Goal: Complete application form

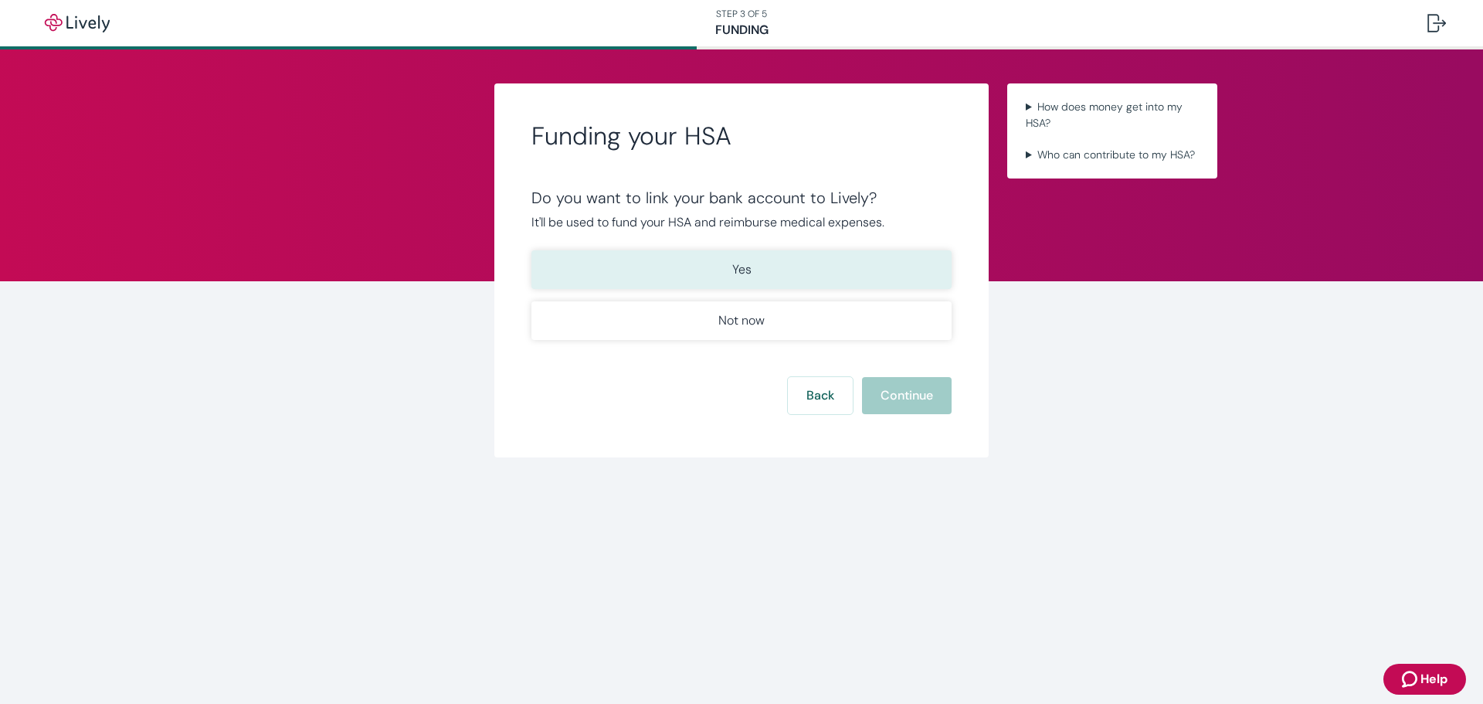
click at [735, 268] on p "Yes" at bounding box center [741, 269] width 19 height 19
drag, startPoint x: 892, startPoint y: 396, endPoint x: 900, endPoint y: 400, distance: 8.6
click at [900, 400] on button "Continue" at bounding box center [907, 395] width 90 height 37
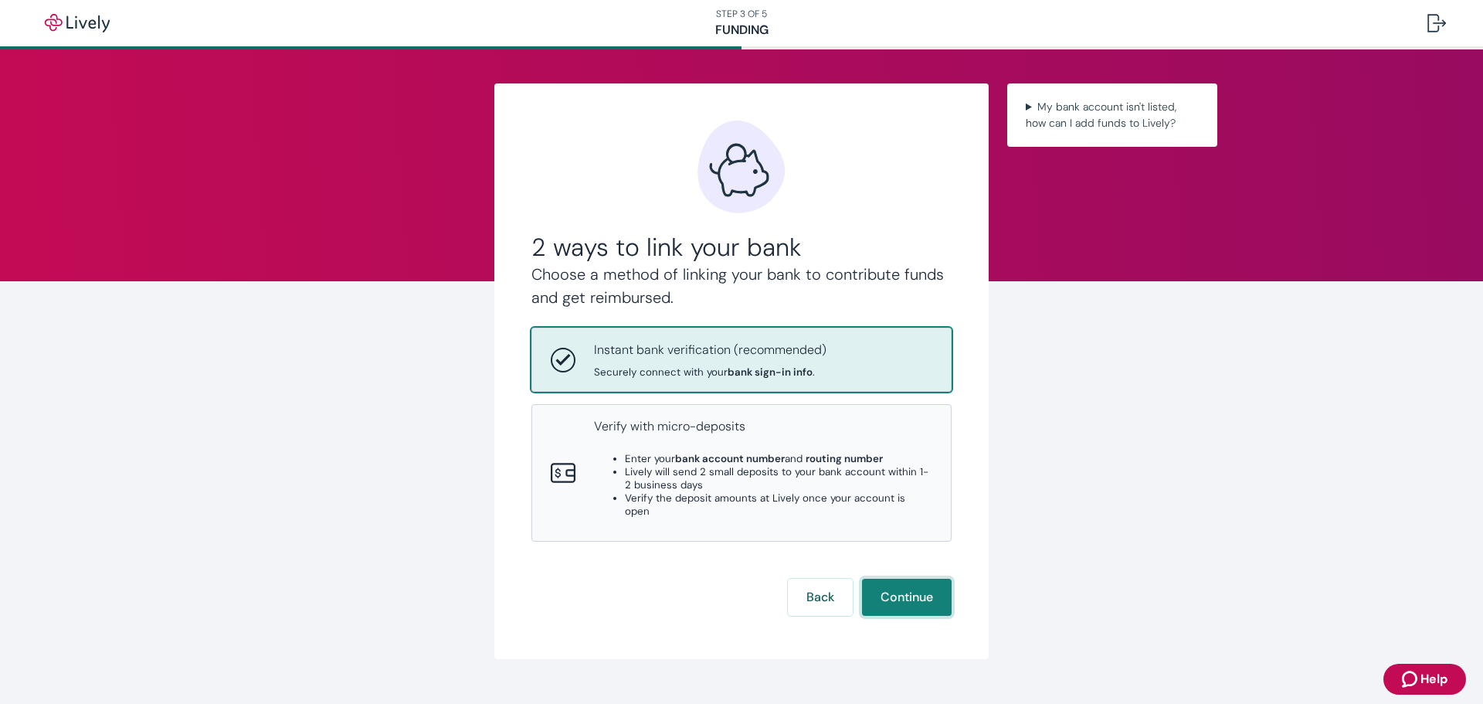
click at [906, 580] on button "Continue" at bounding box center [907, 596] width 90 height 37
click at [901, 578] on button "Continue" at bounding box center [907, 596] width 90 height 37
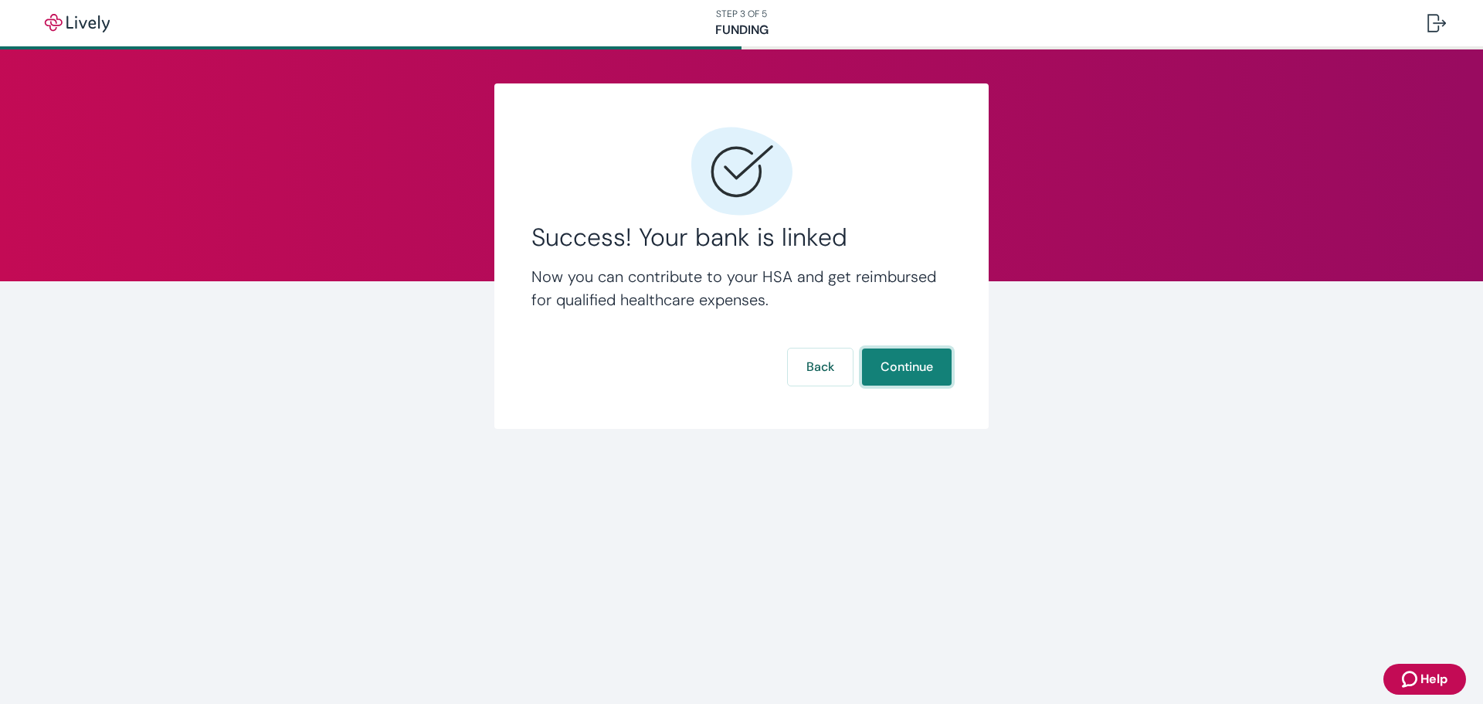
click at [904, 365] on button "Continue" at bounding box center [907, 366] width 90 height 37
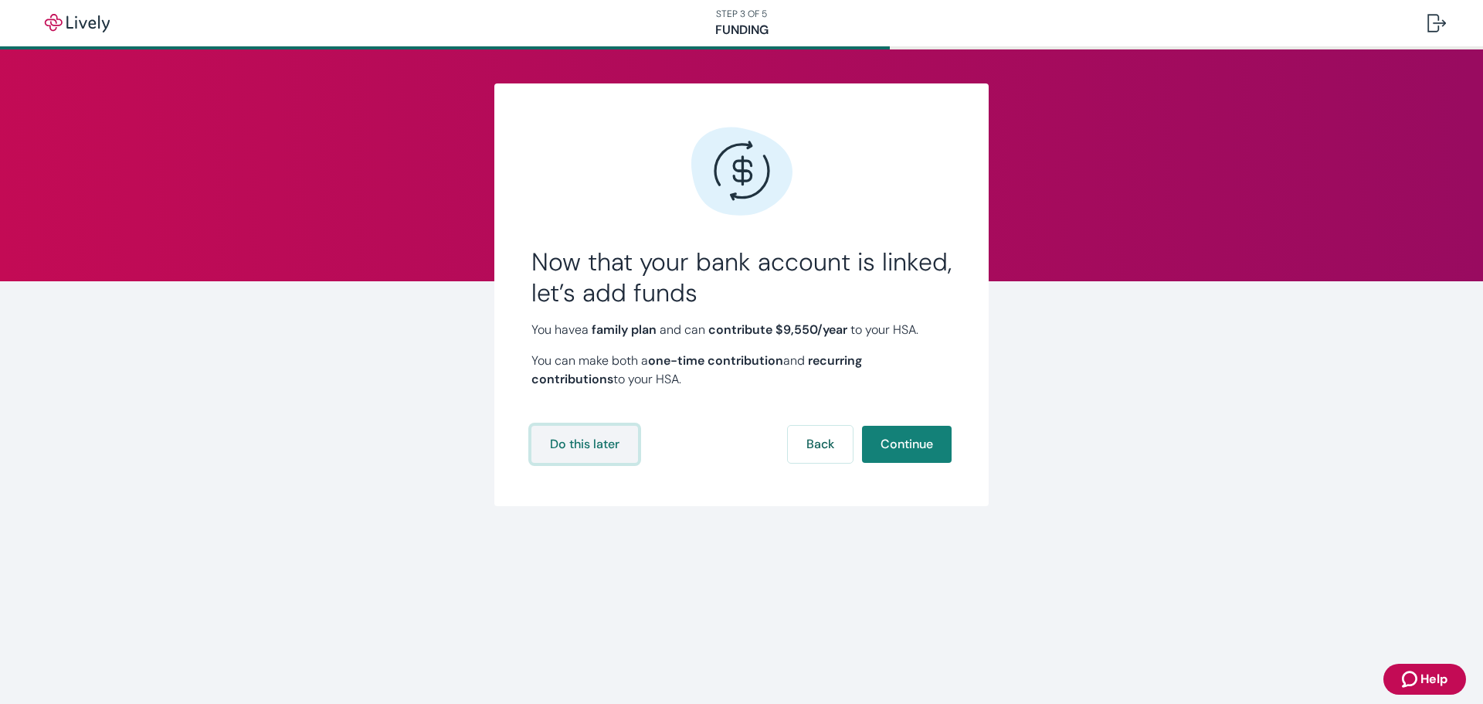
click at [579, 442] on button "Do this later" at bounding box center [584, 444] width 107 height 37
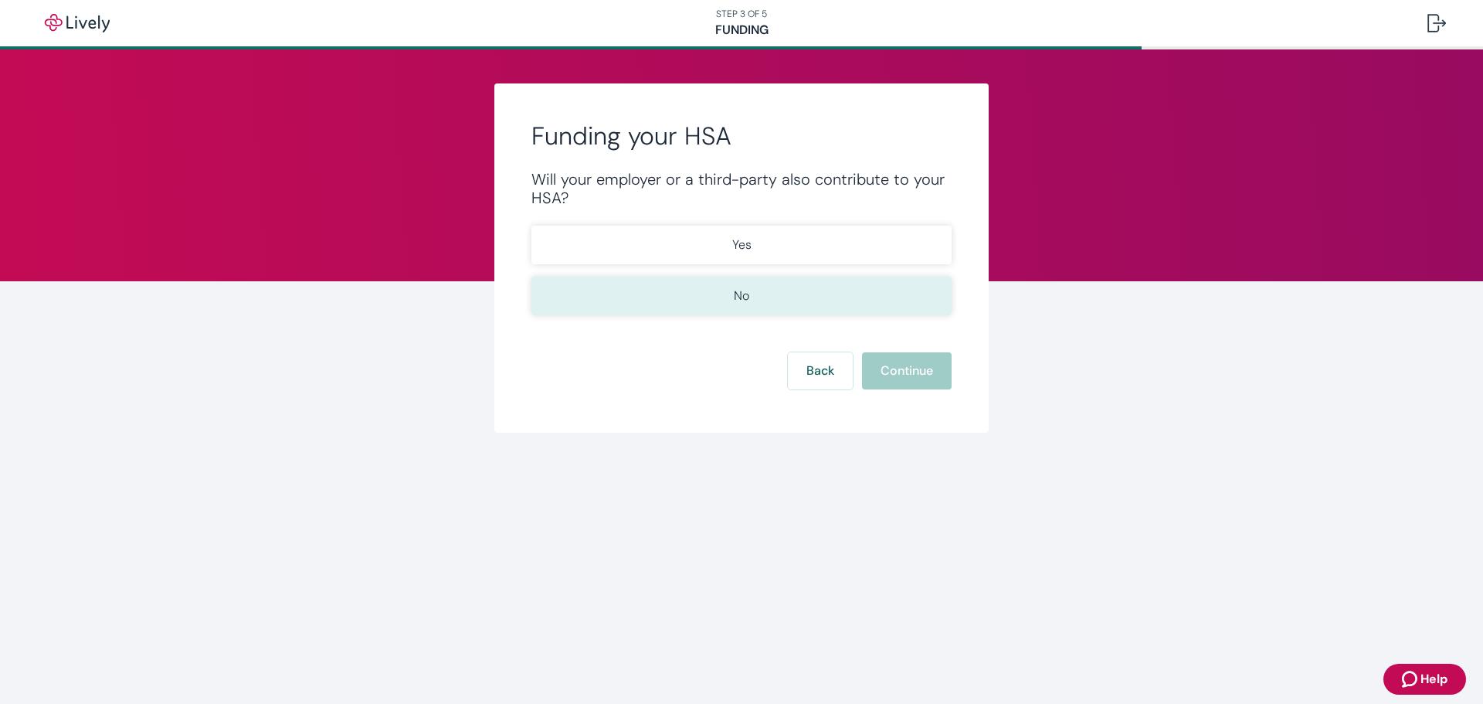
click at [757, 296] on button "No" at bounding box center [741, 295] width 420 height 39
click at [899, 365] on button "Continue" at bounding box center [907, 370] width 90 height 37
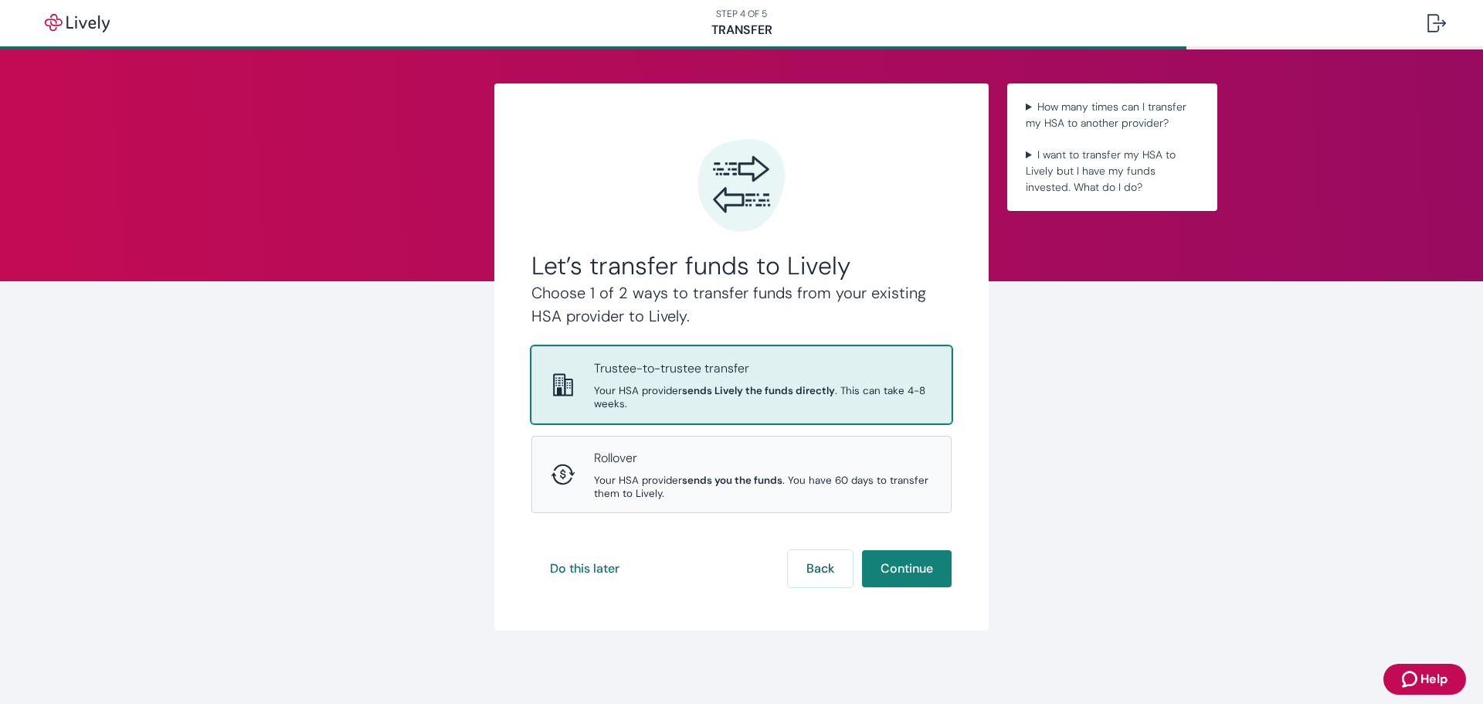
click at [724, 390] on strong "sends Lively the funds directly" at bounding box center [758, 390] width 153 height 13
click at [905, 568] on button "Continue" at bounding box center [907, 568] width 90 height 37
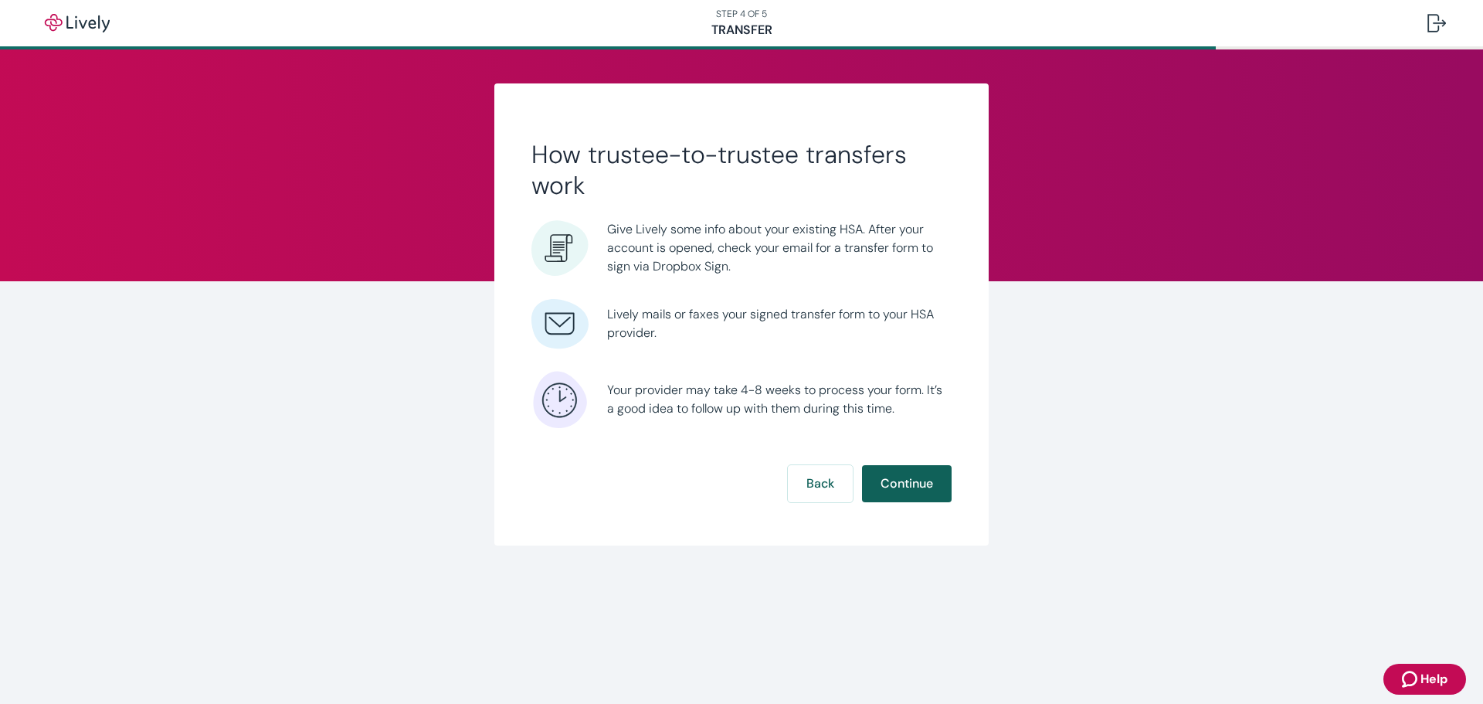
click at [907, 480] on button "Continue" at bounding box center [907, 483] width 90 height 37
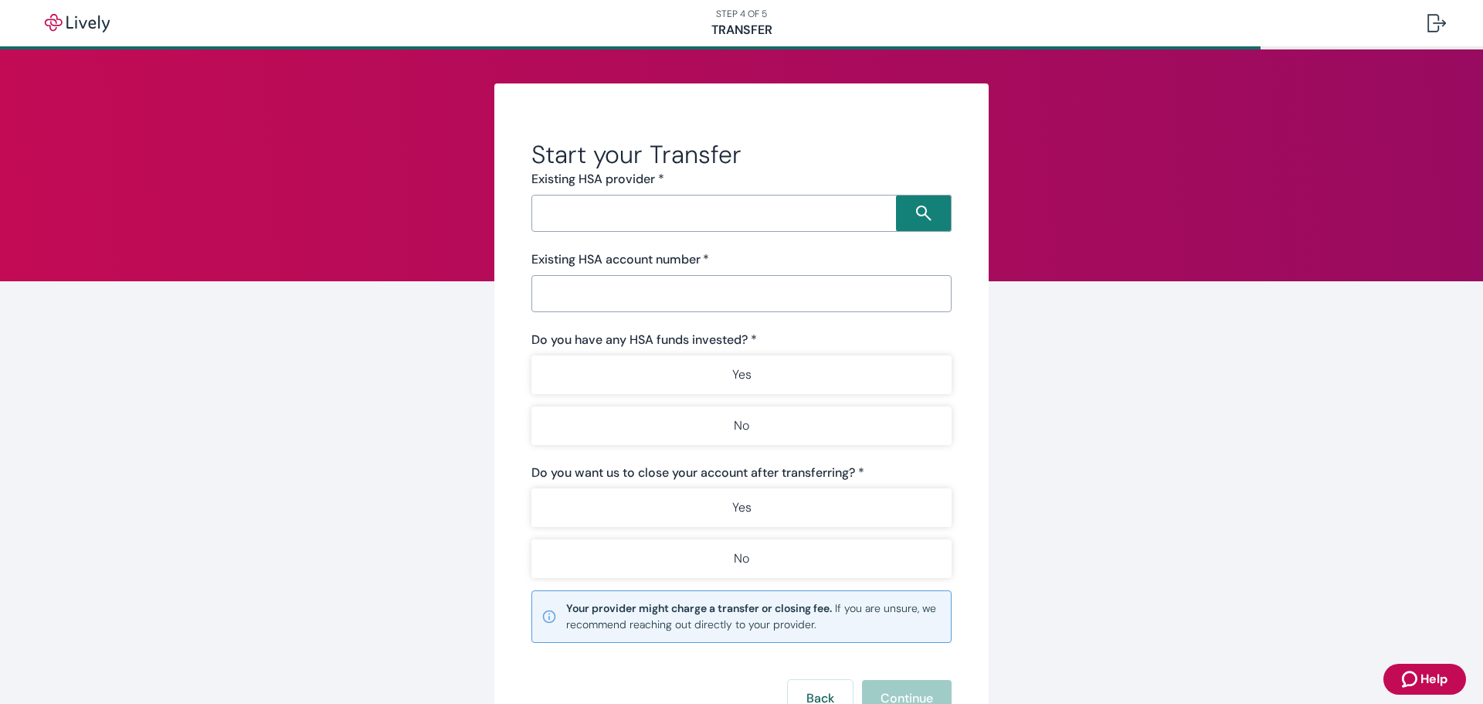
click at [642, 213] on input "Search input" at bounding box center [716, 213] width 360 height 22
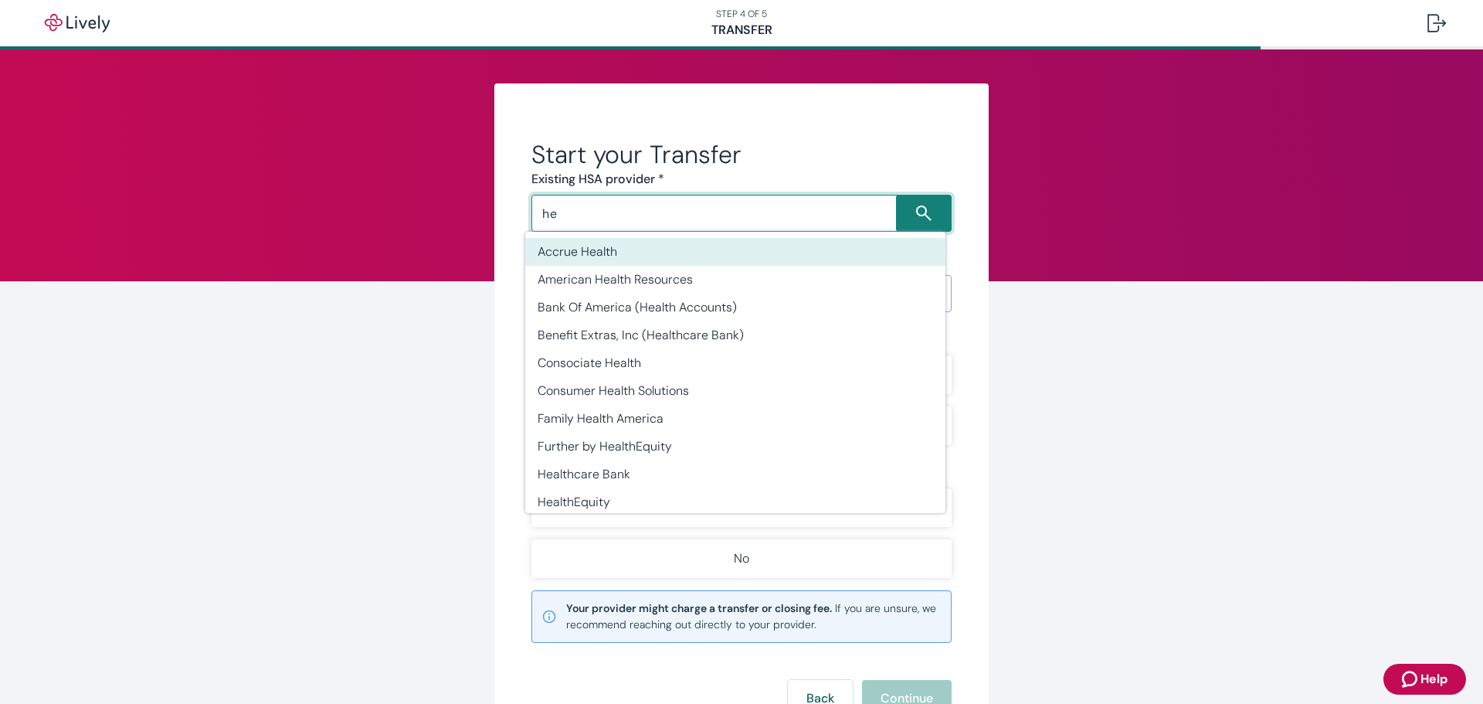
type input "h"
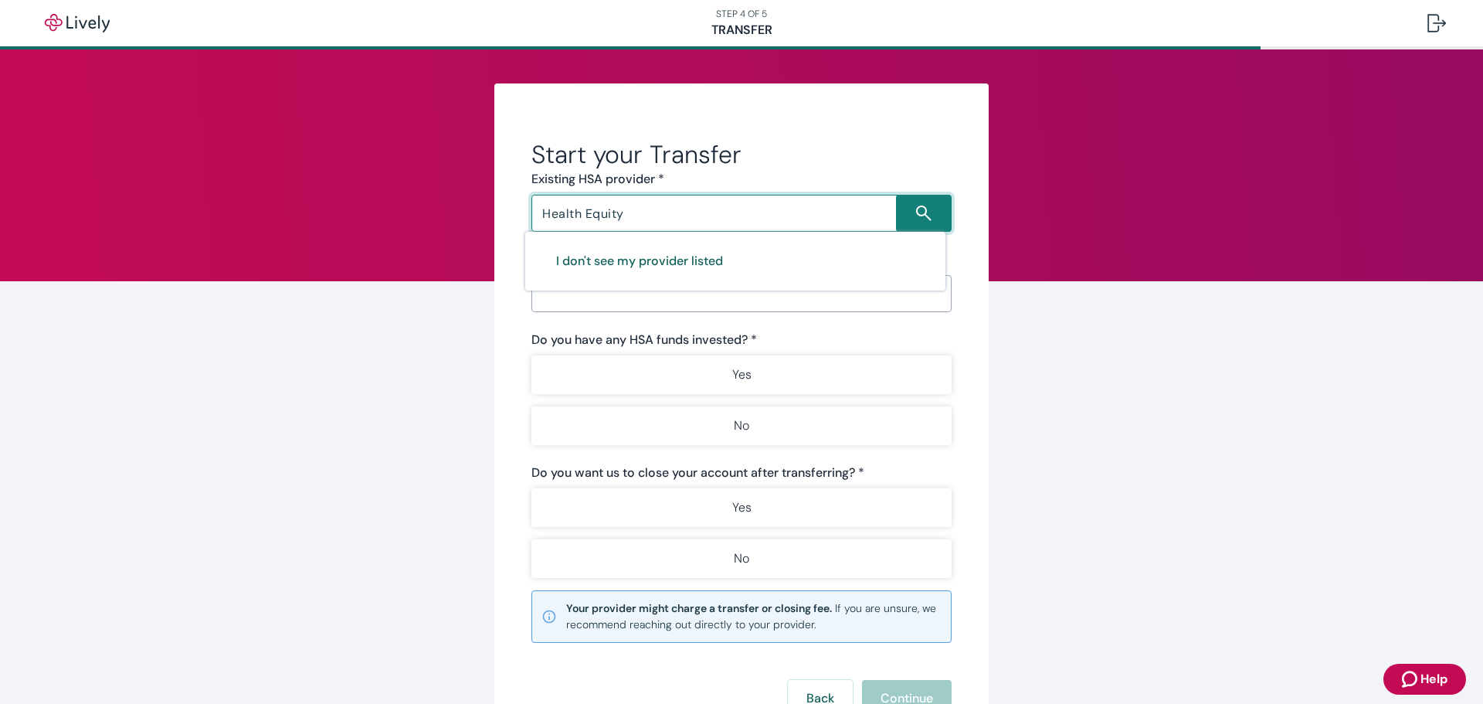
click at [668, 260] on button "I don't see my provider listed" at bounding box center [640, 260] width 204 height 37
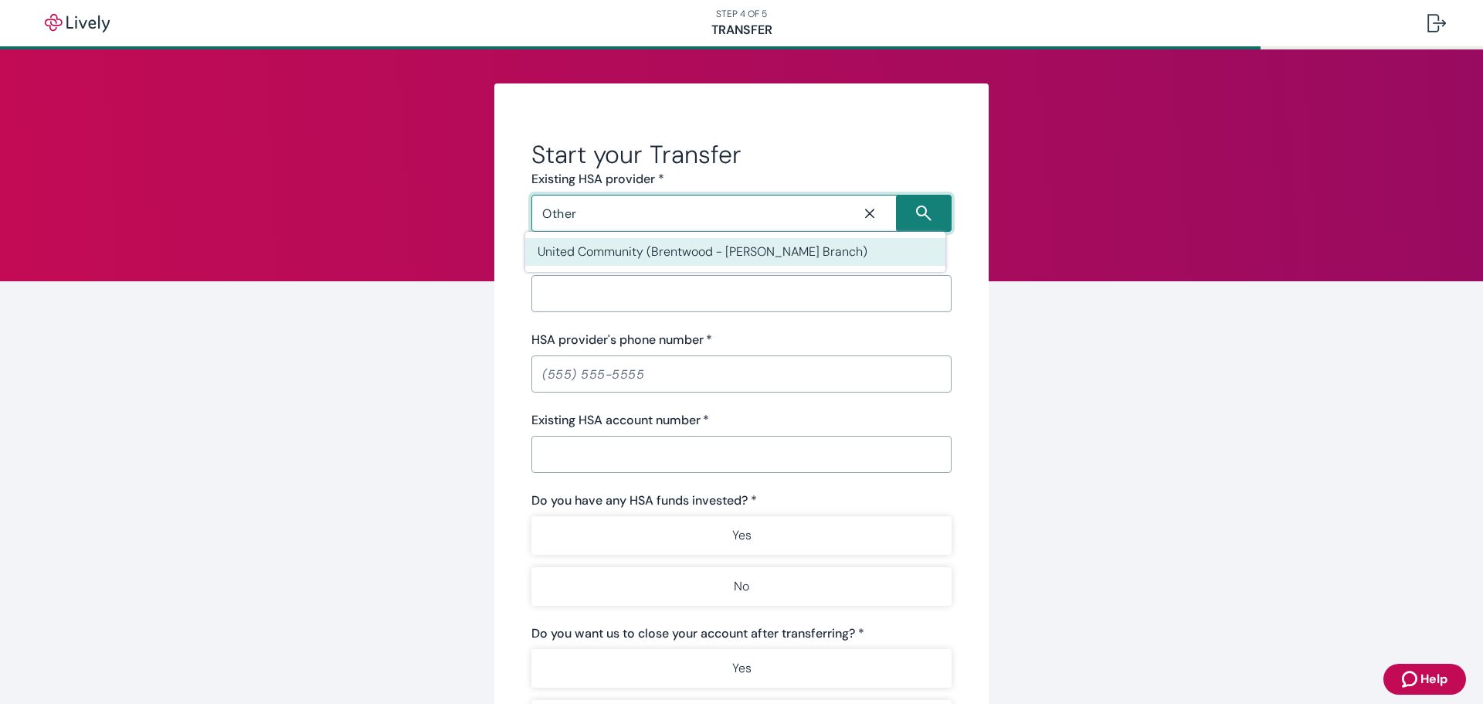
type input "Other"
click at [602, 293] on input "HSA provider's name   *" at bounding box center [741, 293] width 420 height 31
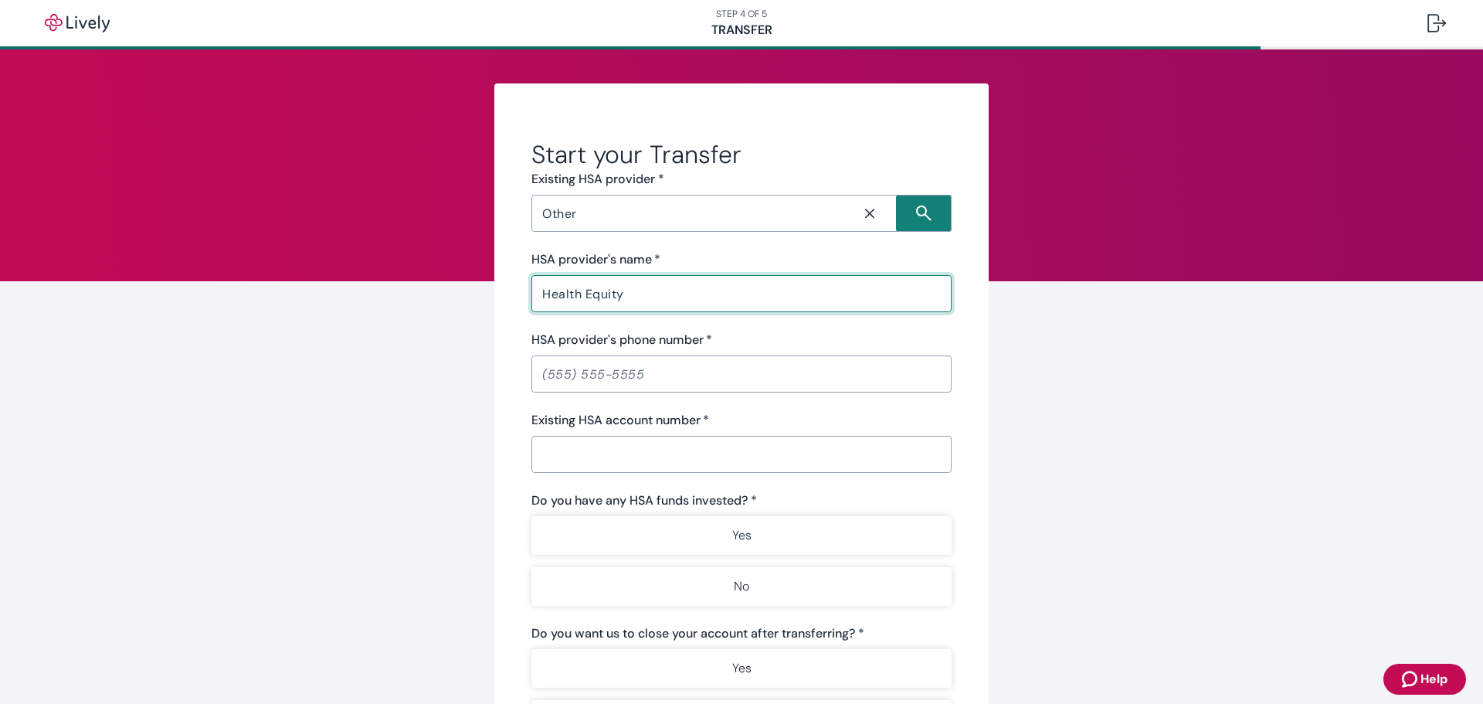
type input "Health Equity"
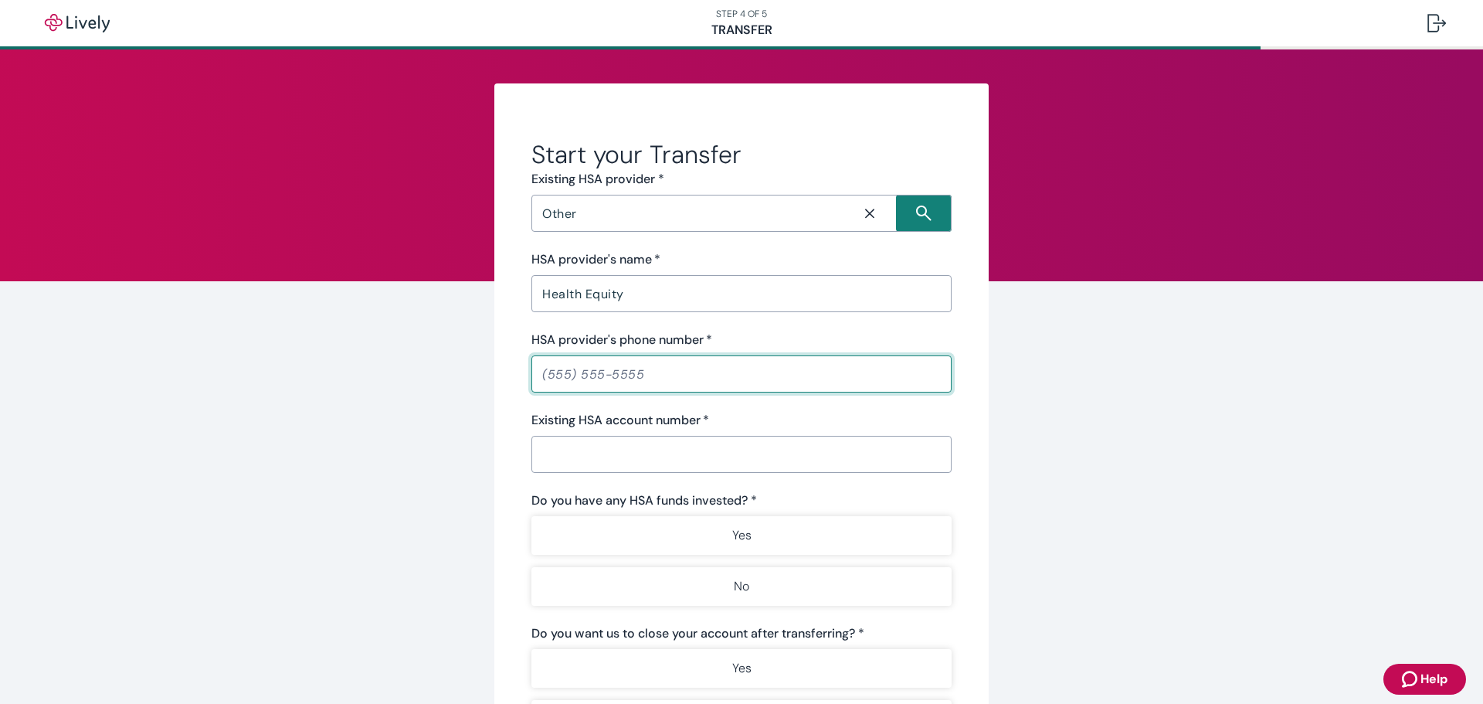
click at [611, 371] on input "HSA provider's phone number   *" at bounding box center [741, 373] width 420 height 31
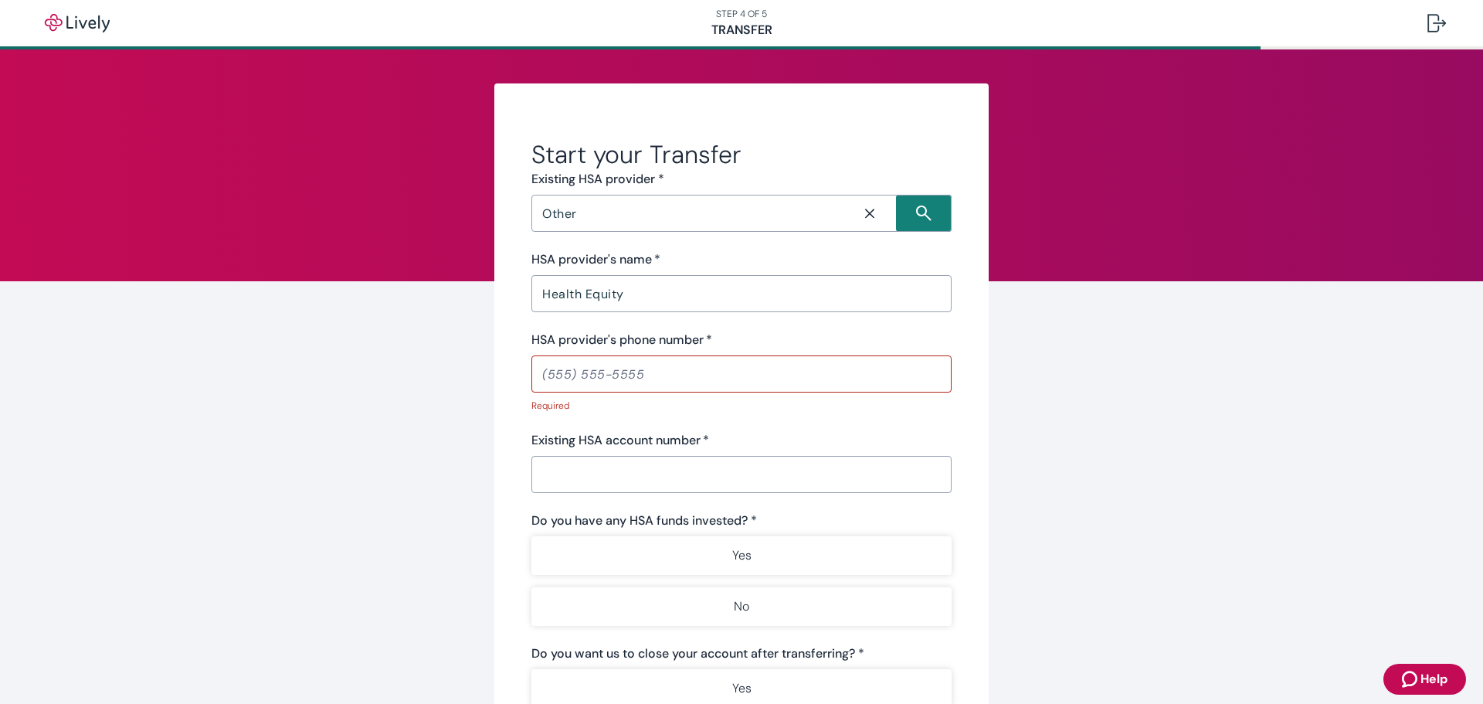
click at [564, 375] on input "HSA provider's phone number   *" at bounding box center [741, 373] width 420 height 31
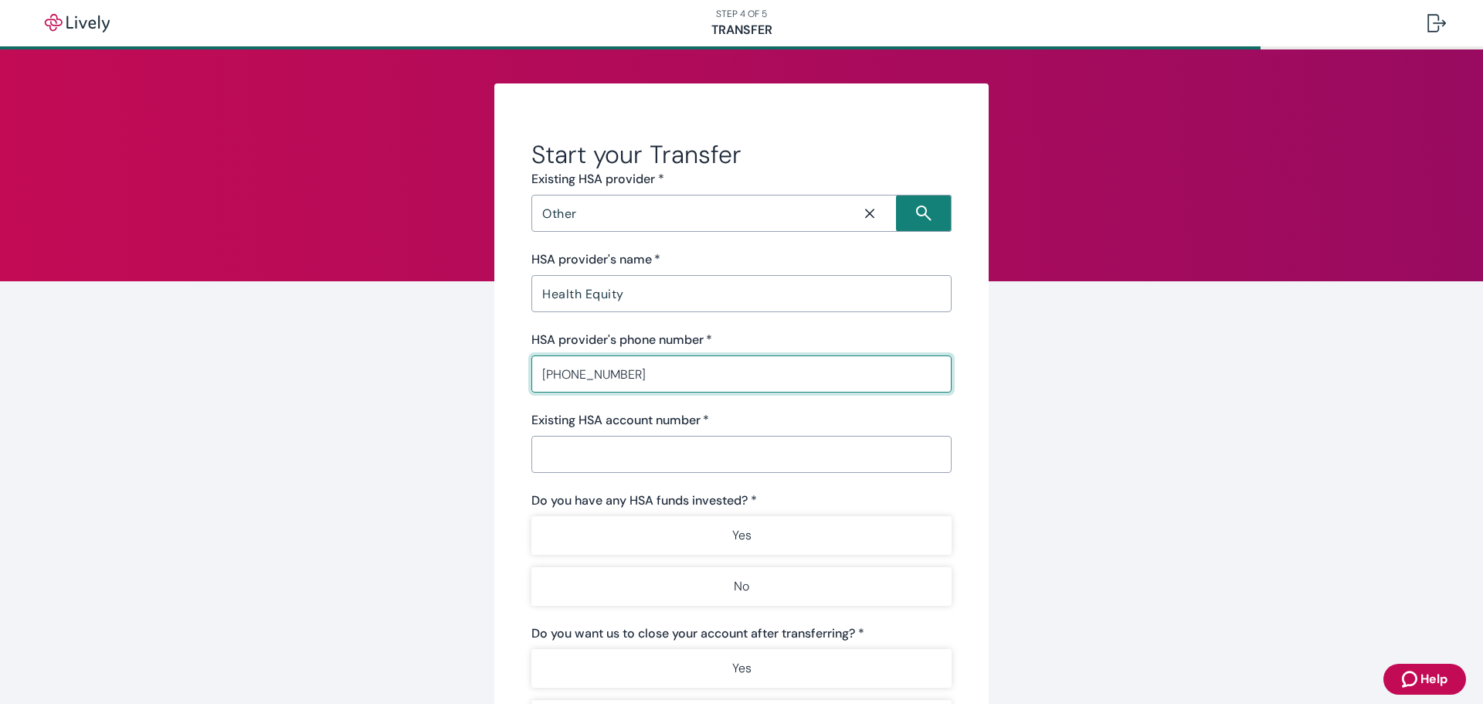
type input "[PHONE_NUMBER]"
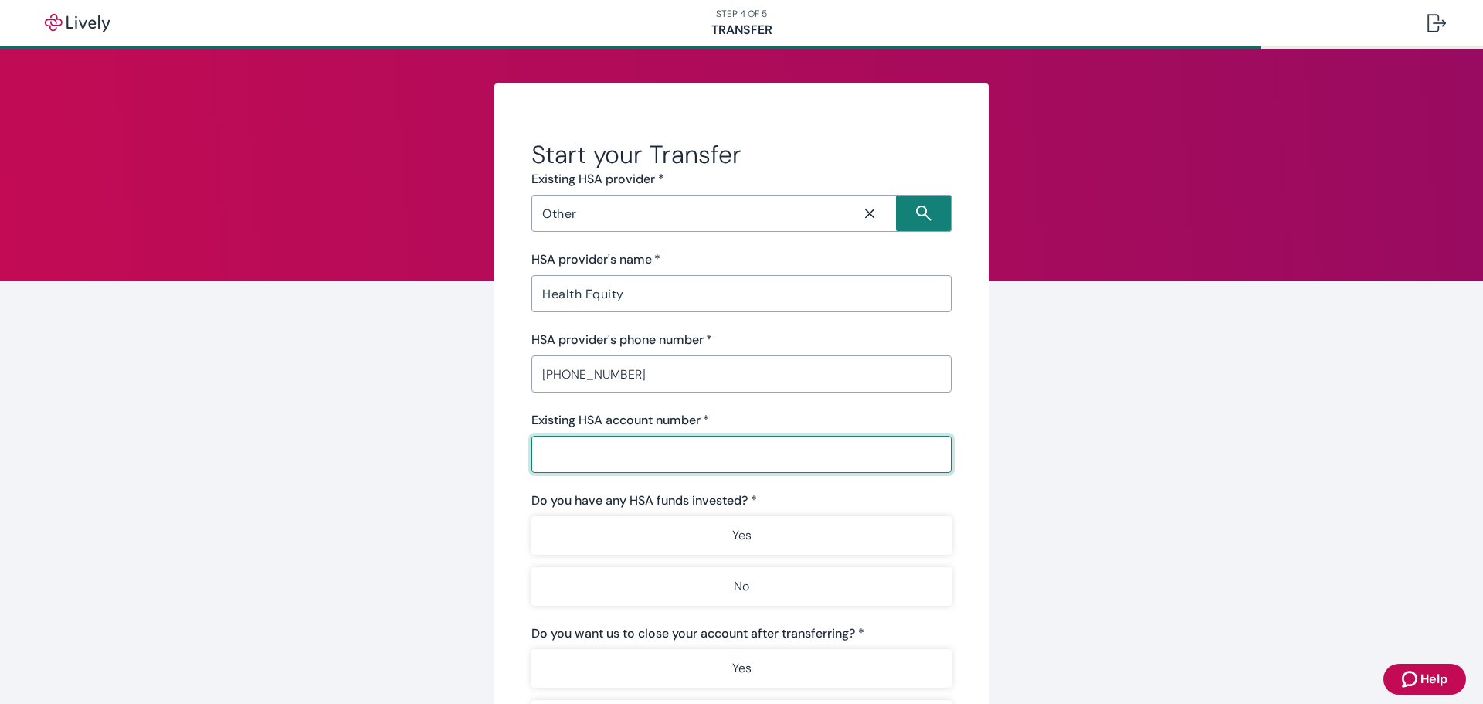
click at [612, 463] on input "Existing HSA account number   *" at bounding box center [741, 454] width 420 height 31
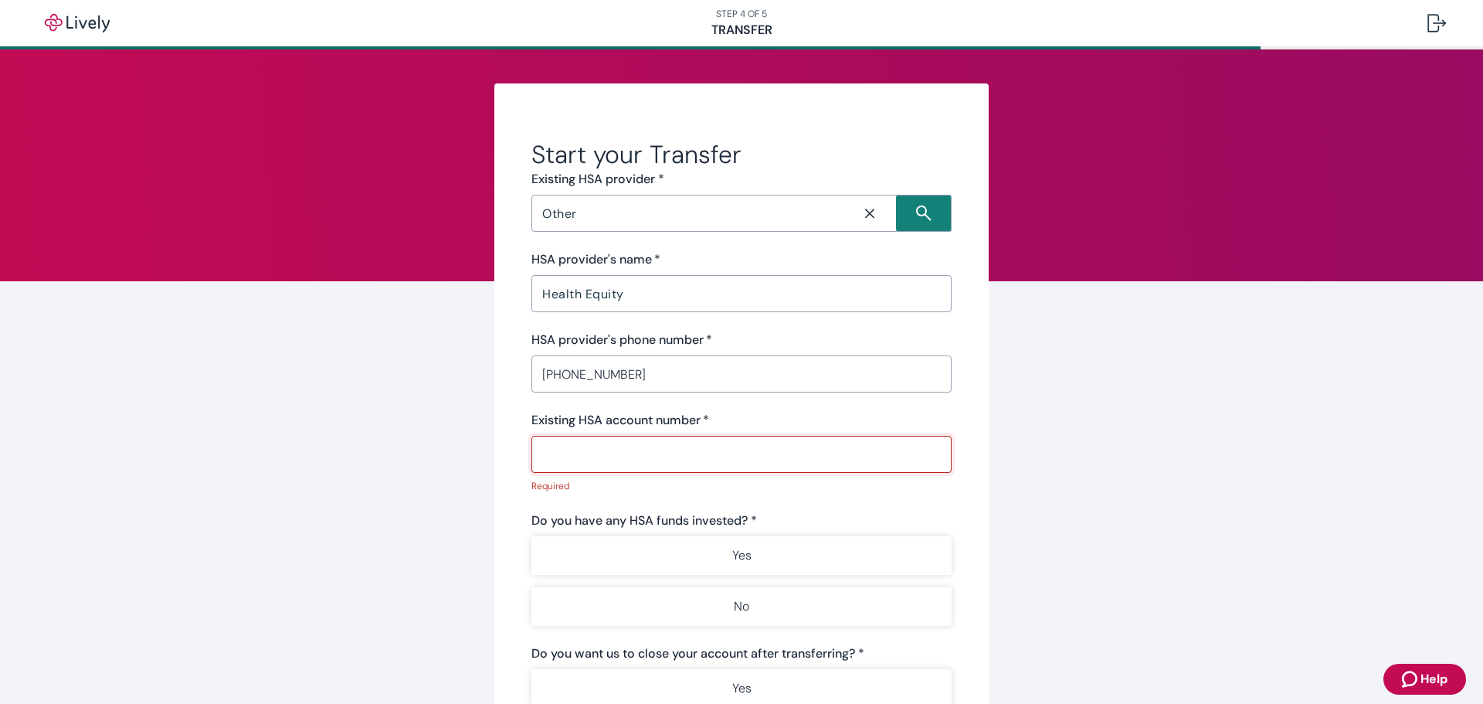
click at [594, 459] on input "Existing HSA account number   *" at bounding box center [741, 454] width 420 height 31
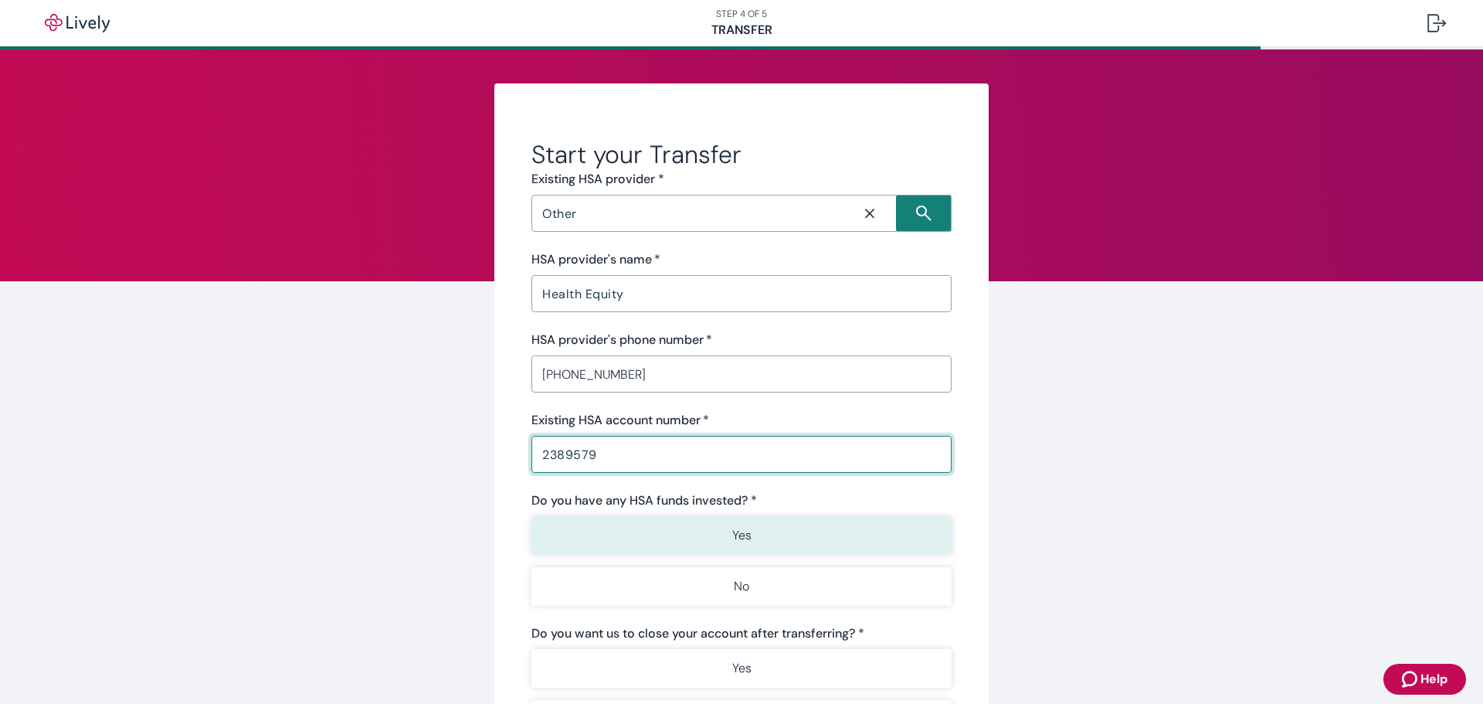
type input "2389579"
click at [740, 535] on p "Yes" at bounding box center [741, 535] width 19 height 19
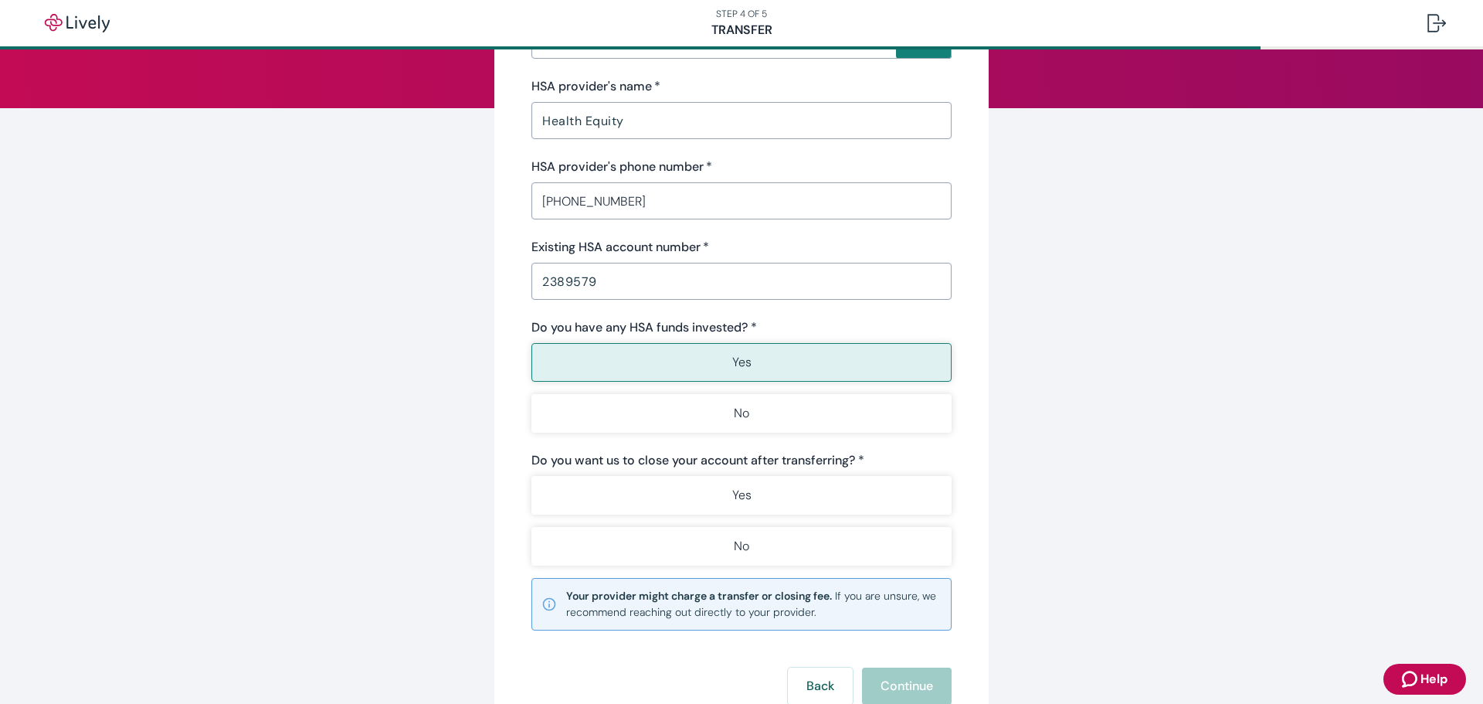
scroll to position [174, 0]
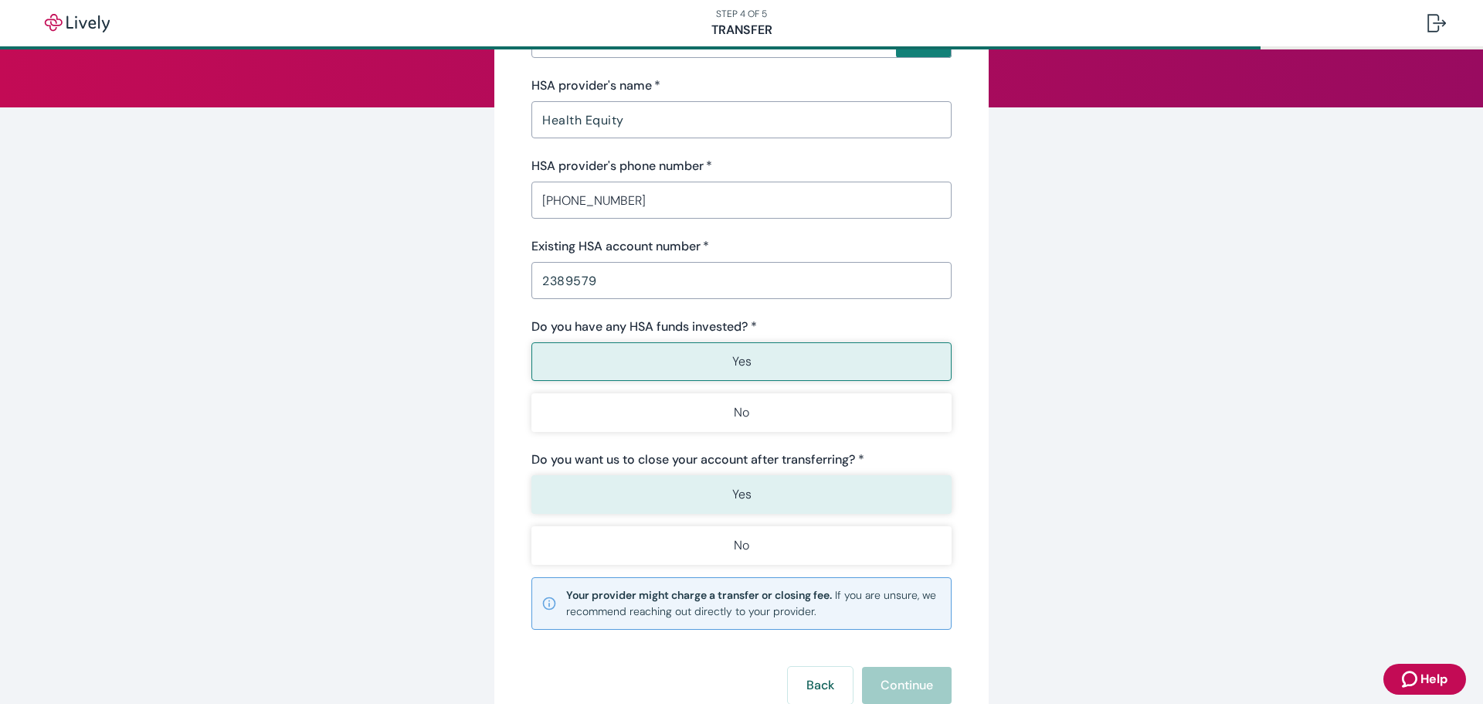
click at [720, 496] on button "Yes" at bounding box center [741, 494] width 420 height 39
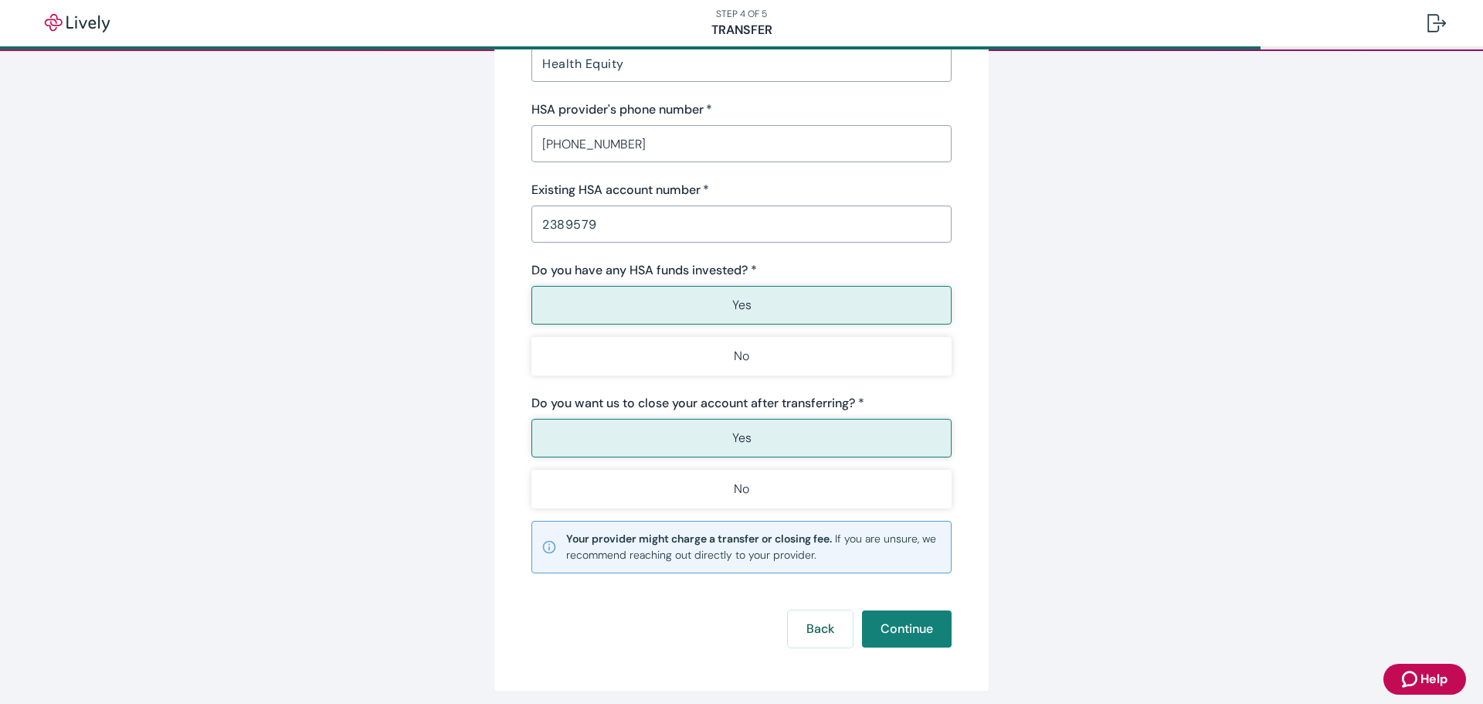
scroll to position [251, 0]
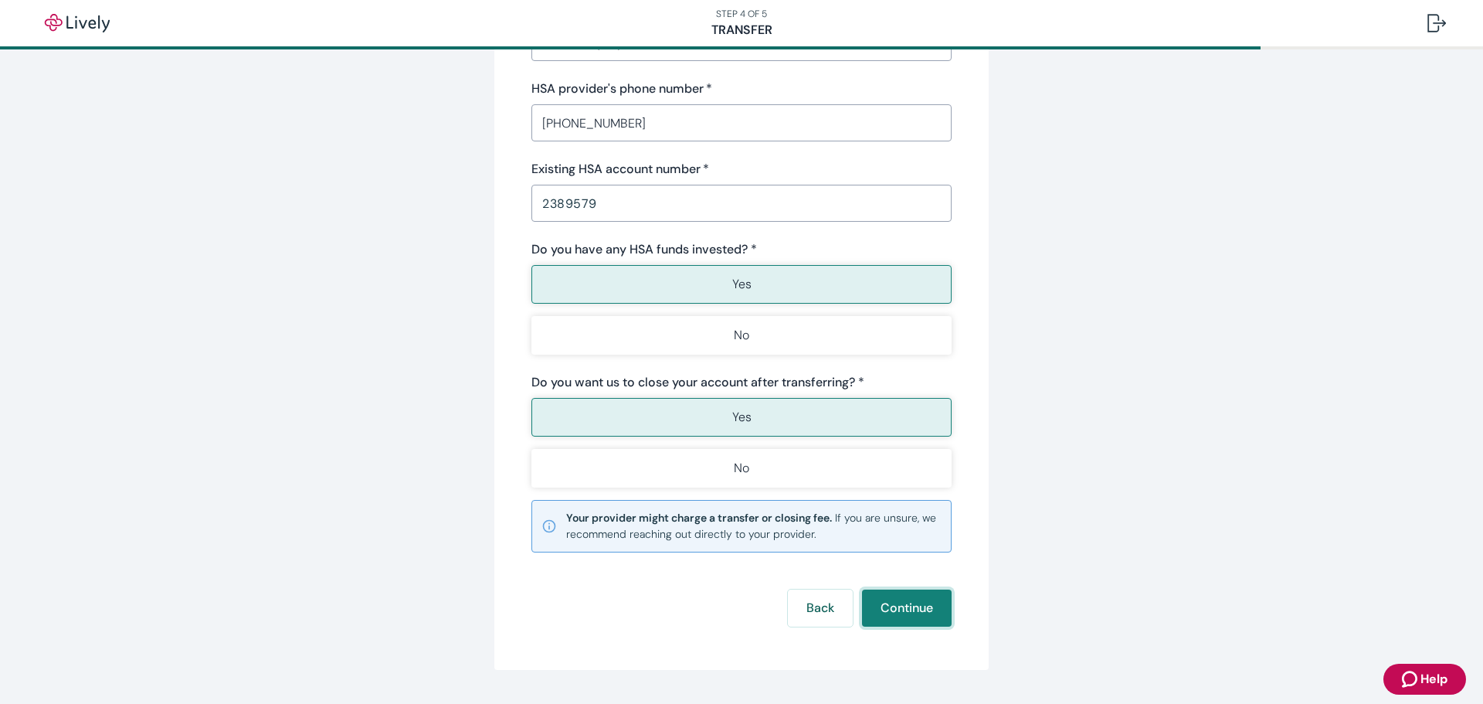
click at [899, 607] on button "Continue" at bounding box center [907, 607] width 90 height 37
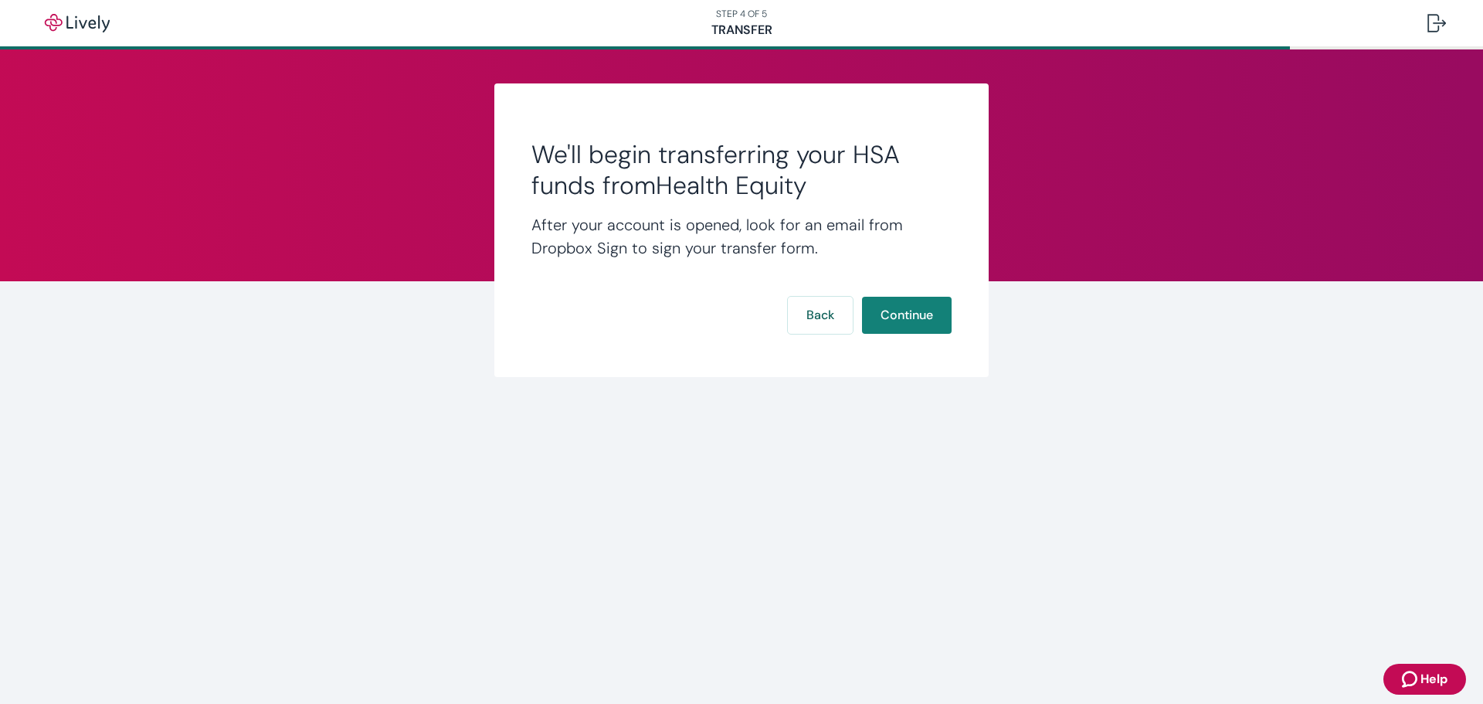
click at [901, 309] on button "Continue" at bounding box center [907, 315] width 90 height 37
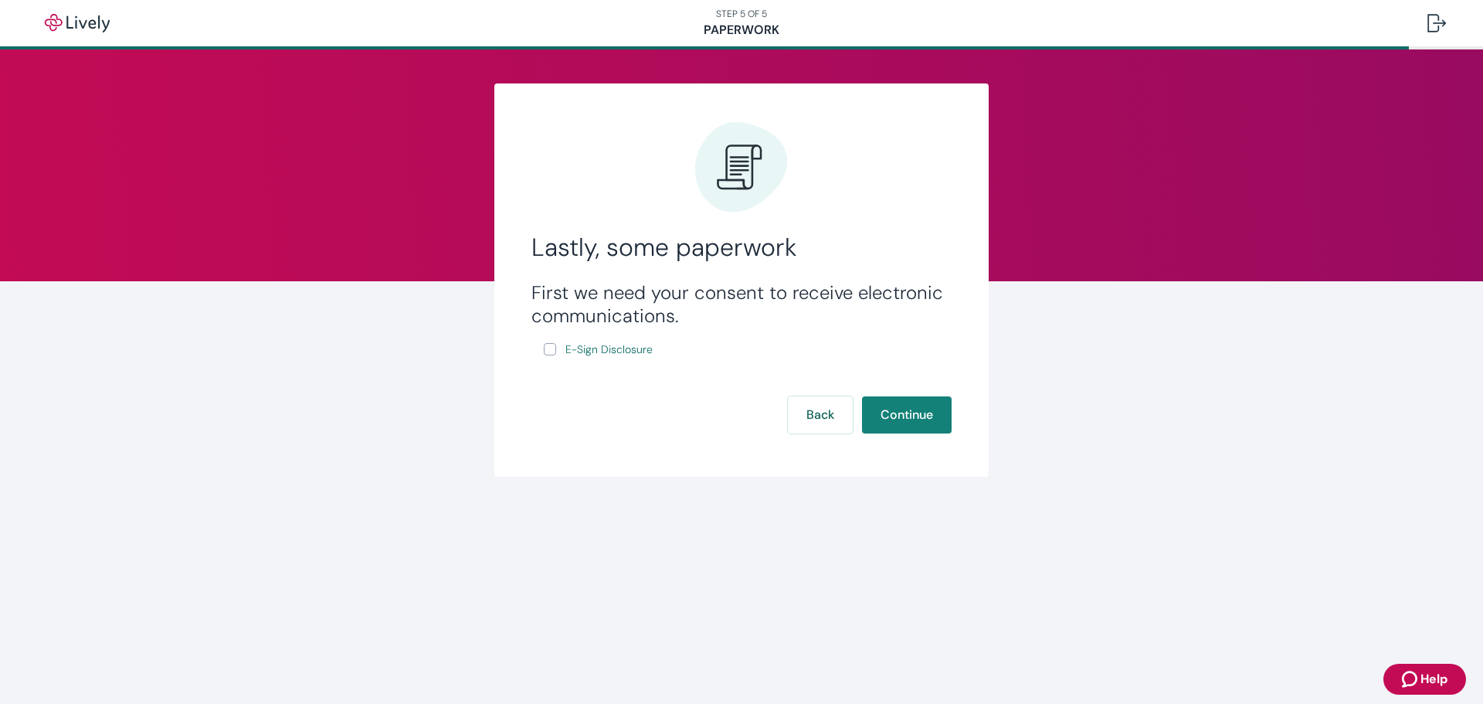
click at [547, 345] on input "E-Sign Disclosure" at bounding box center [550, 349] width 12 height 12
checkbox input "true"
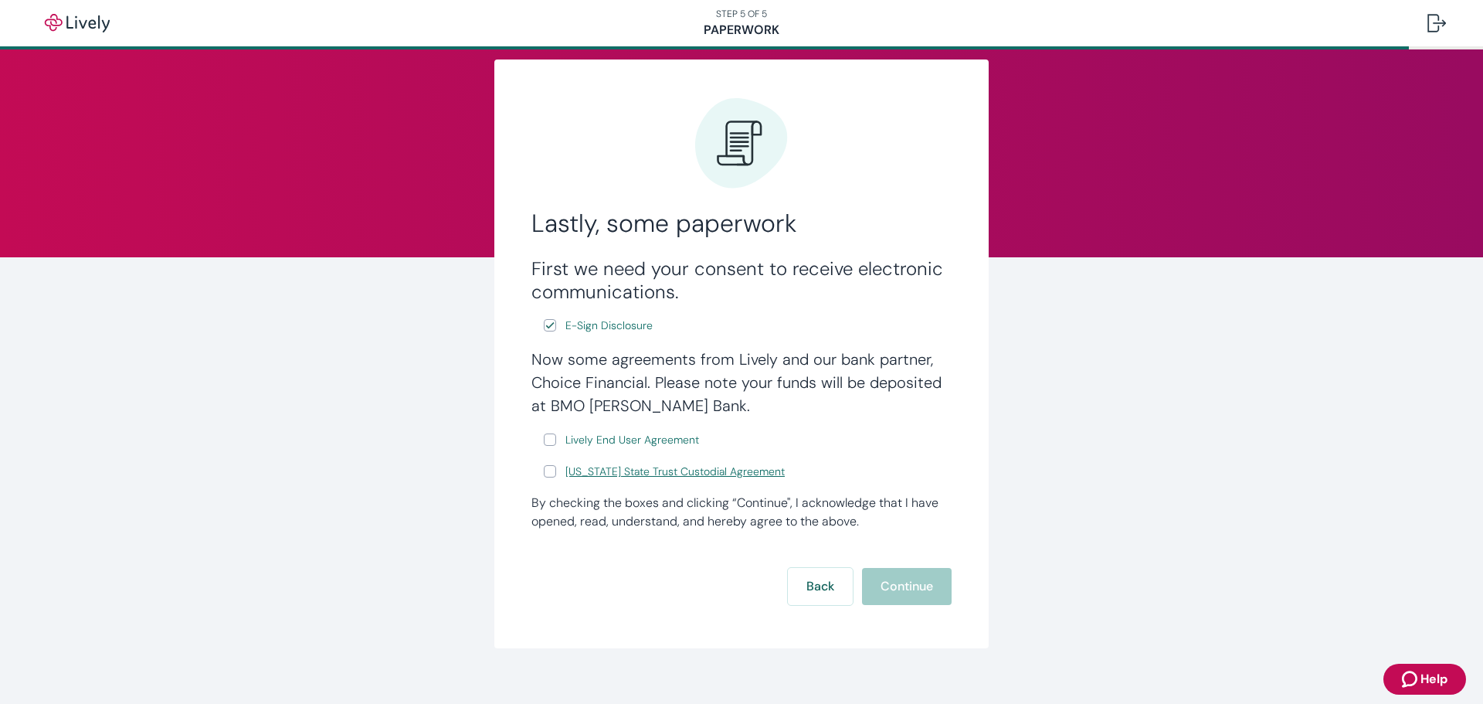
scroll to position [42, 0]
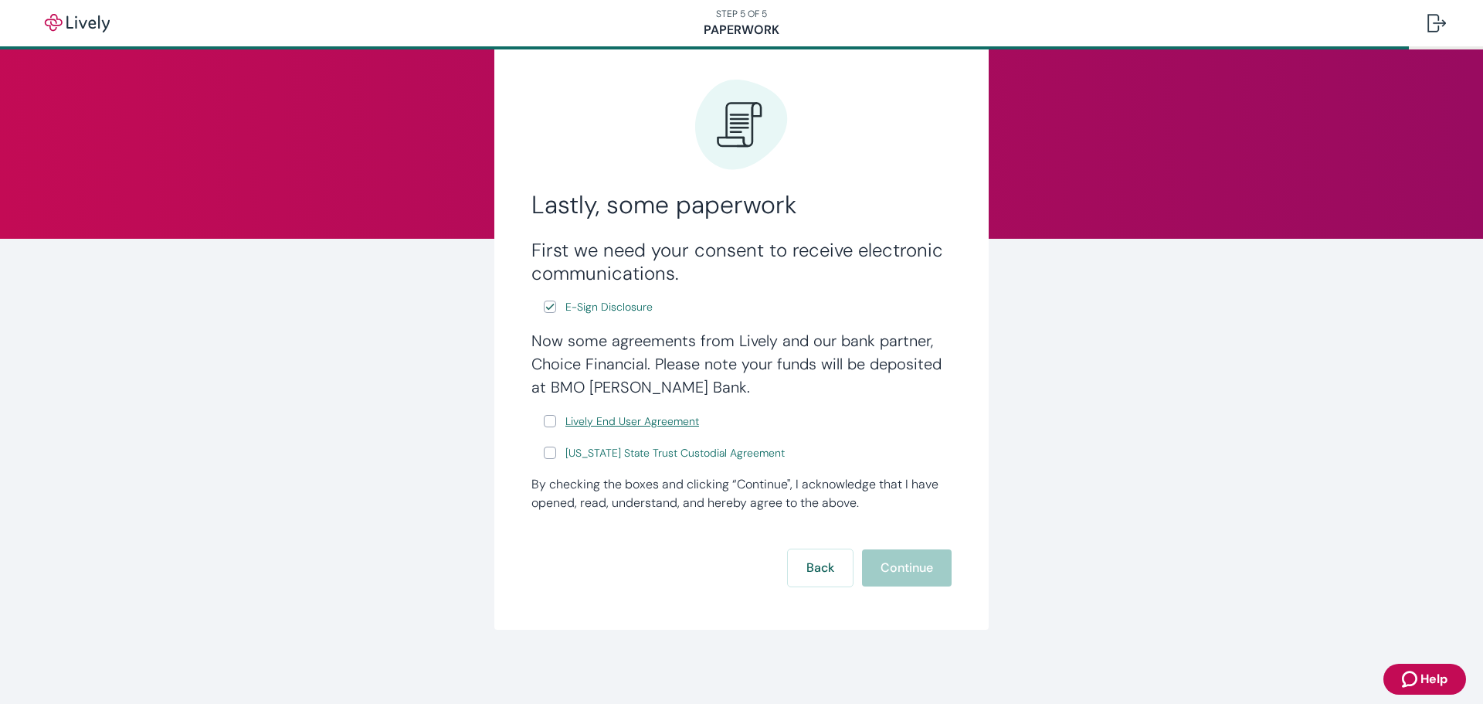
click at [587, 422] on span "Lively End User Agreement" at bounding box center [632, 421] width 134 height 16
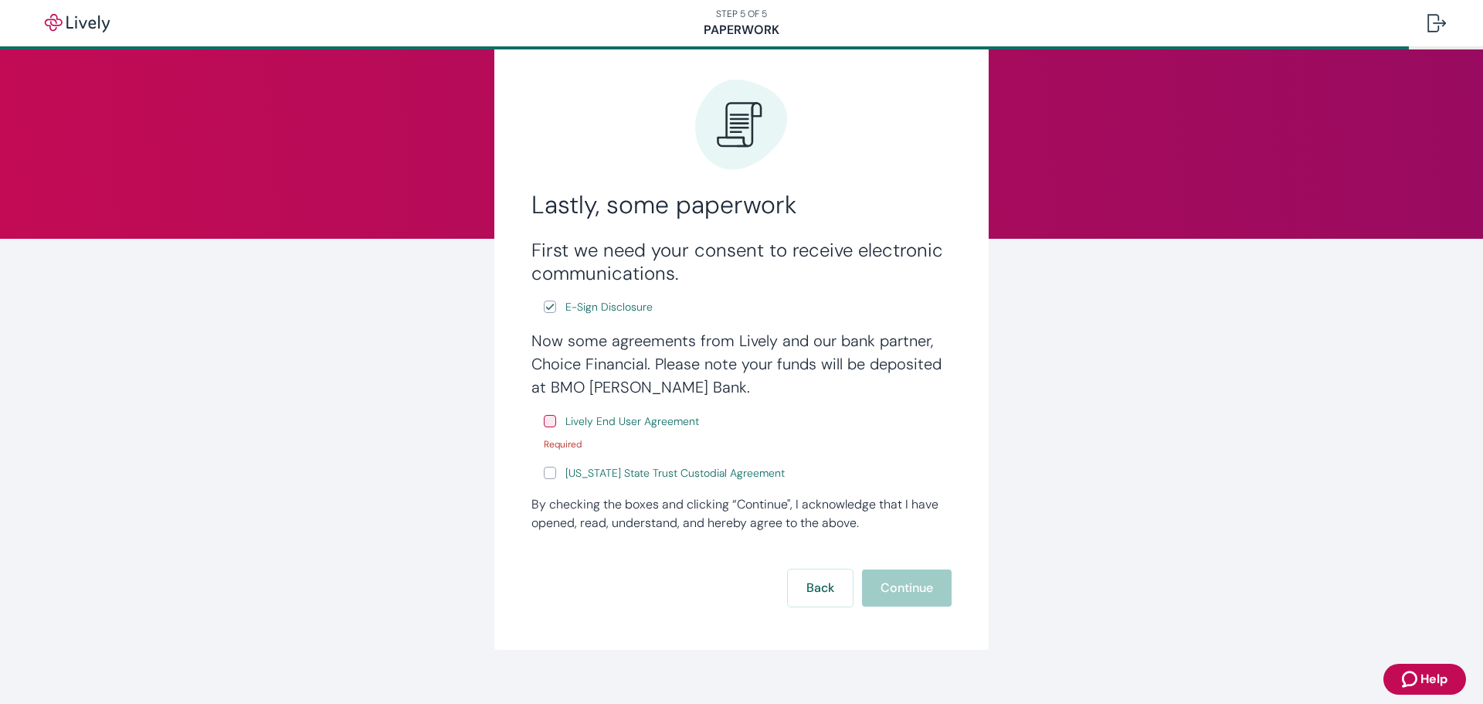
click at [544, 419] on input "Lively End User Agreement" at bounding box center [550, 421] width 12 height 12
checkbox input "true"
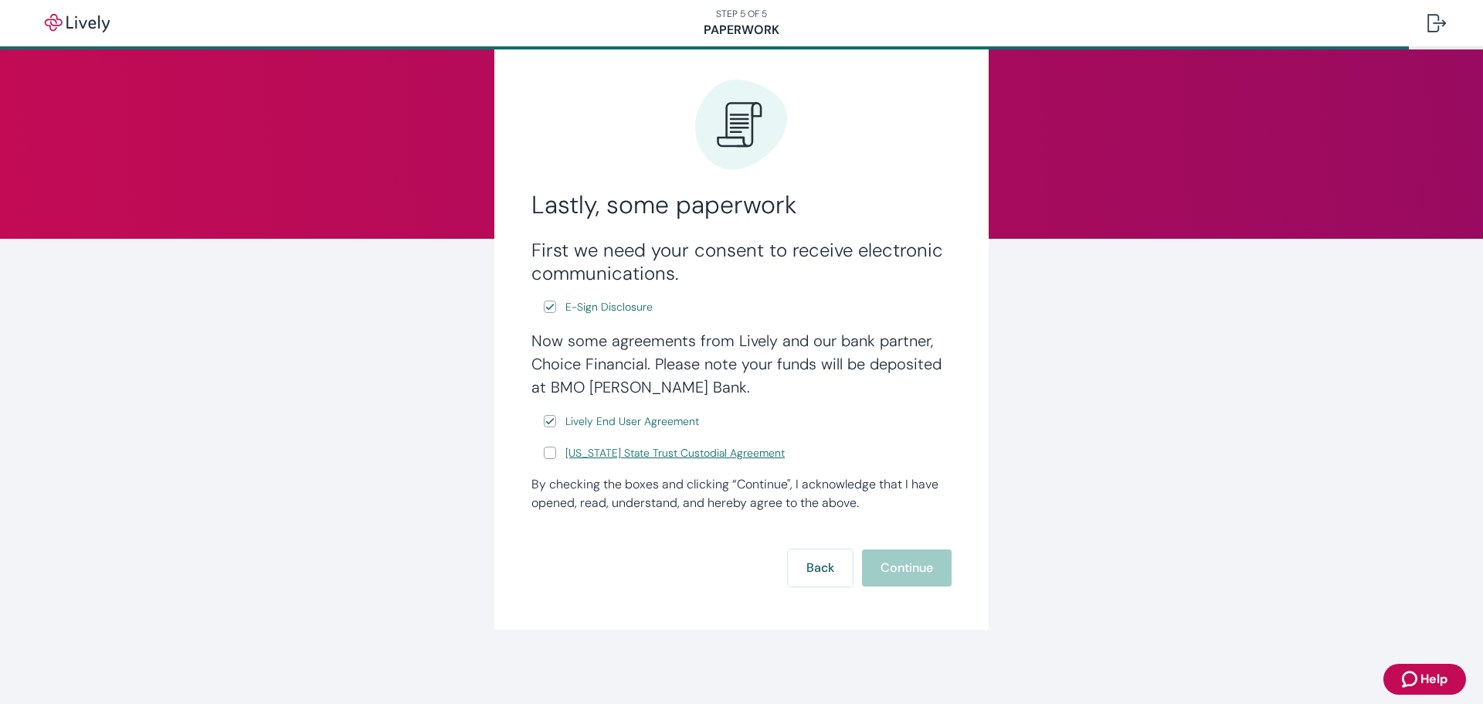
click at [623, 453] on span "[US_STATE] State Trust Custodial Agreement" at bounding box center [674, 453] width 219 height 16
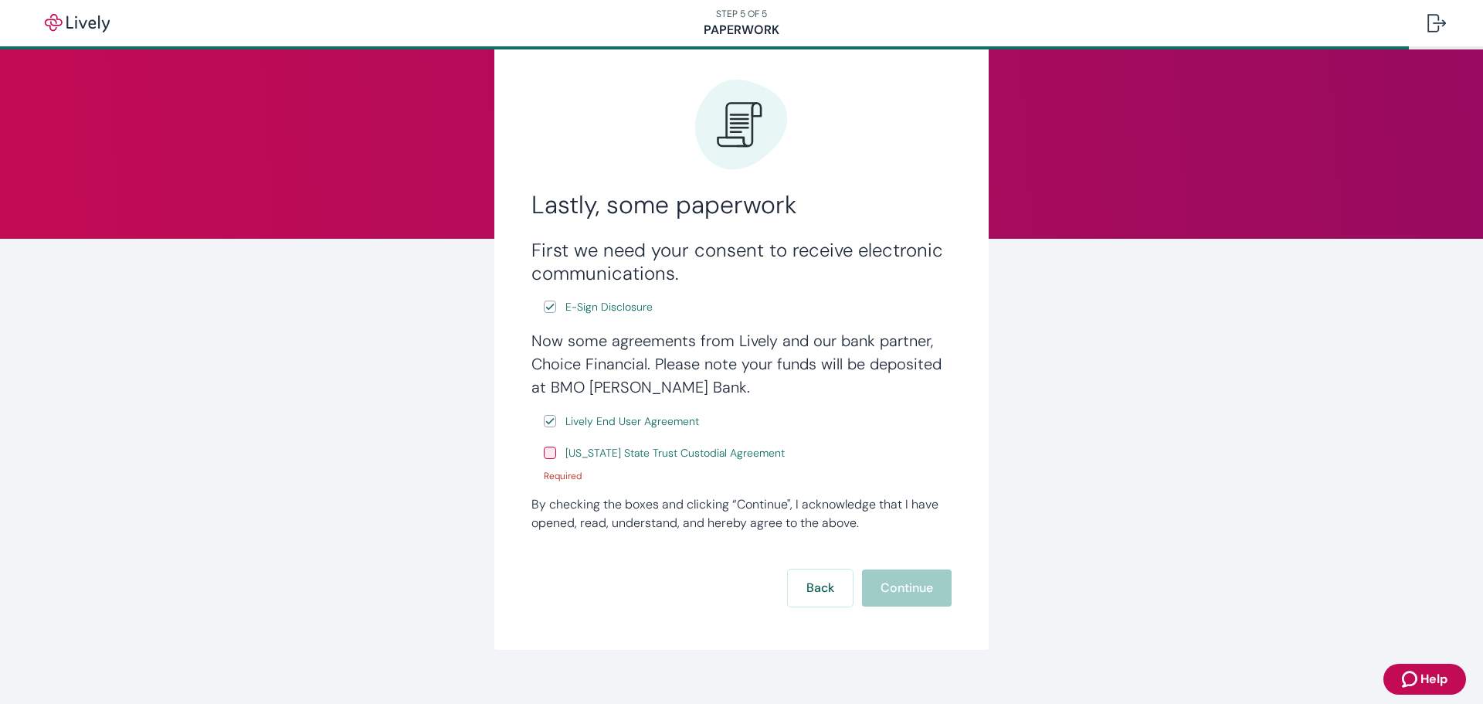
click at [551, 456] on label "[US_STATE] State Trust Custodial Agreement" at bounding box center [666, 452] width 244 height 19
click at [551, 456] on input "[US_STATE] State Trust Custodial Agreement" at bounding box center [550, 452] width 12 height 12
checkbox input "true"
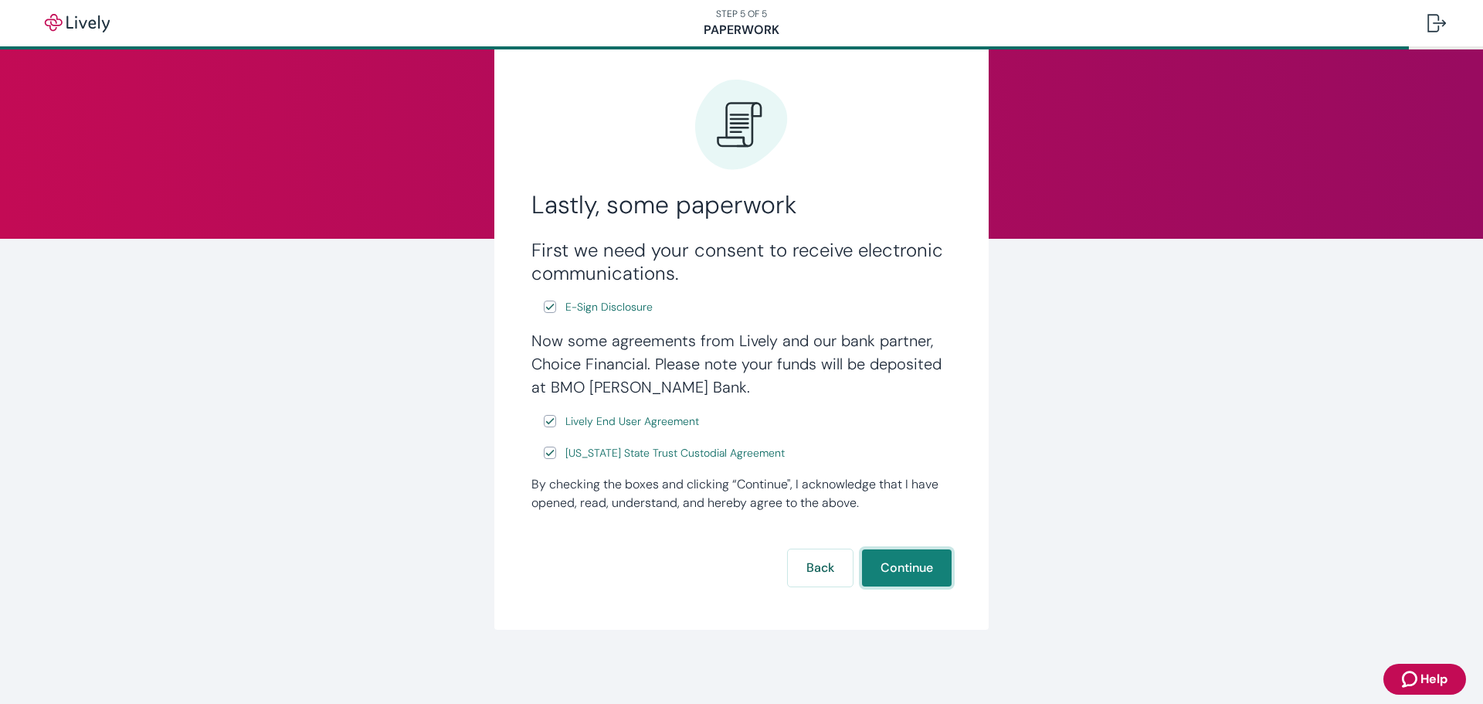
click at [904, 571] on button "Continue" at bounding box center [907, 567] width 90 height 37
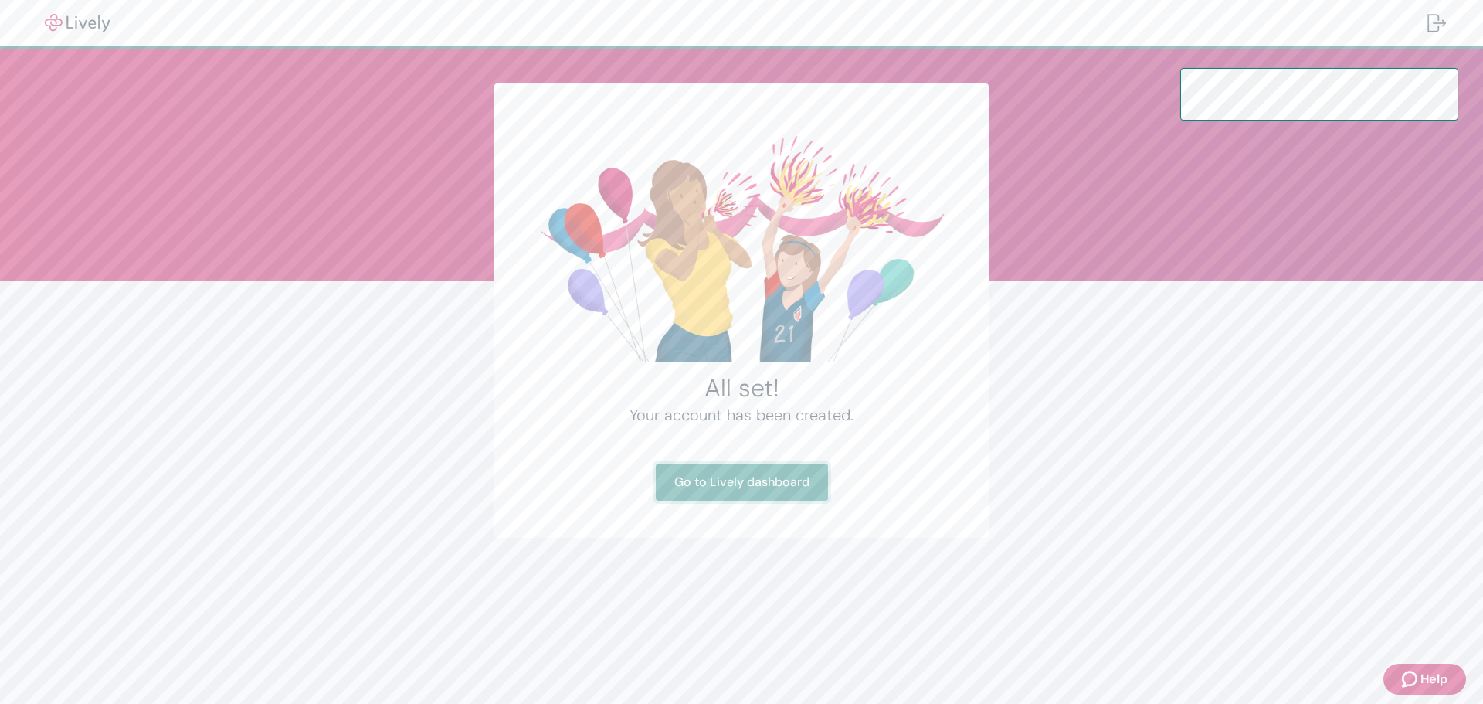
click at [733, 481] on link "Go to Lively dashboard" at bounding box center [742, 481] width 172 height 37
